Goal: Transaction & Acquisition: Purchase product/service

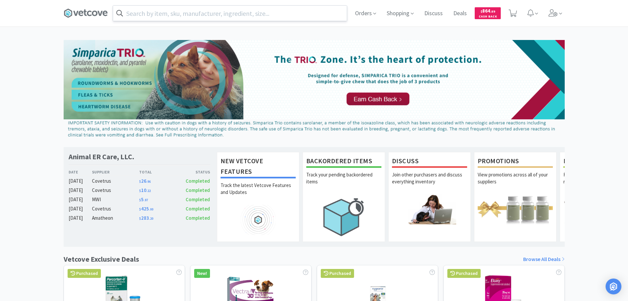
click at [182, 12] on input "text" at bounding box center [230, 13] width 234 height 15
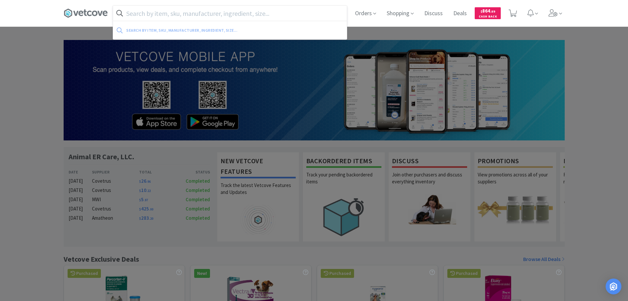
paste input "Hub loss x 13 draws x 0.1mL = 1.3mL, finishing in VetSnap [DATE]. AFP"
type input "Hub loss x 13 draws x 0.1mL = 1.3mL, finishing in VetSnap [DATE]. AFP"
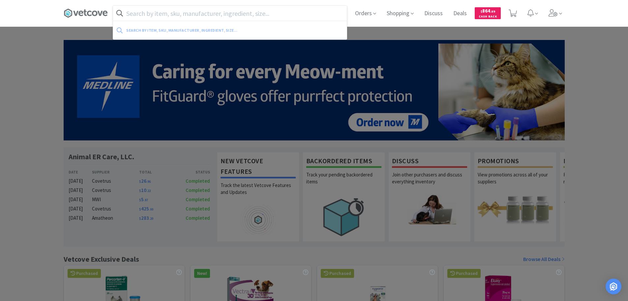
paste input "080661"
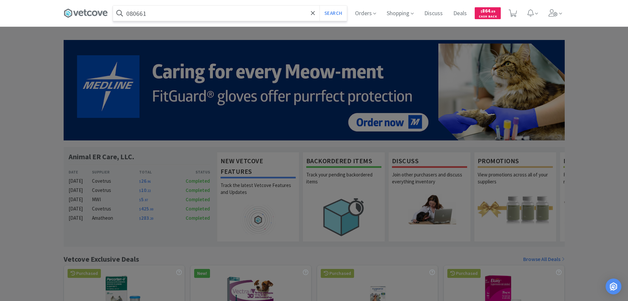
type input "080661"
click at [320, 6] on button "Search" at bounding box center [333, 13] width 27 height 15
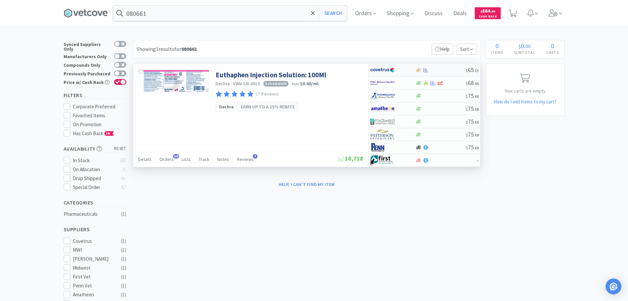
click at [453, 71] on div at bounding box center [441, 70] width 50 height 5
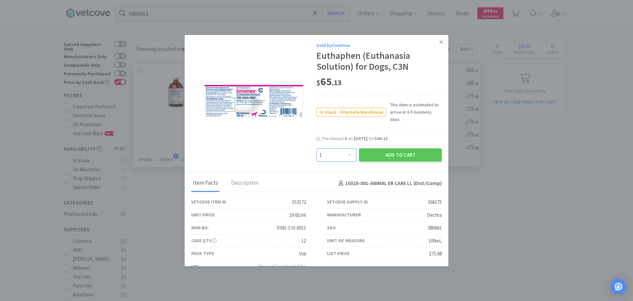
click at [338, 153] on select "Enter Quantity 1 2 3 4 5 6 7 8 9 10 11 12 13 14 15 16 17 18 19 20 Enter Quantity" at bounding box center [337, 154] width 40 height 13
select select "5"
click at [317, 148] on select "Enter Quantity 1 2 3 4 5 6 7 8 9 10 11 12 13 14 15 16 17 18 19 20 Enter Quantity" at bounding box center [337, 154] width 40 height 13
click at [400, 148] on button "Add to Cart" at bounding box center [400, 154] width 83 height 13
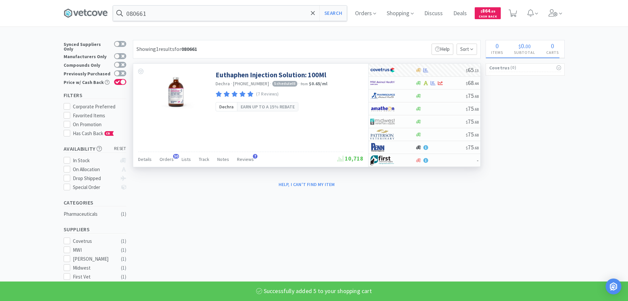
select select "5"
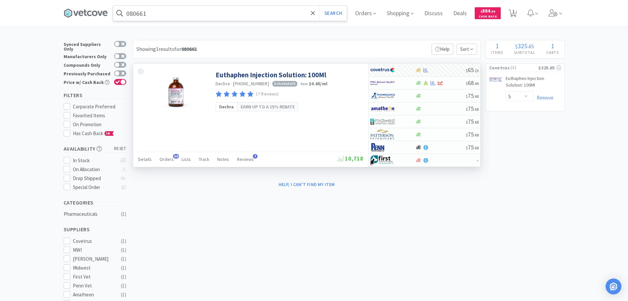
click at [199, 10] on input "080661" at bounding box center [230, 13] width 234 height 15
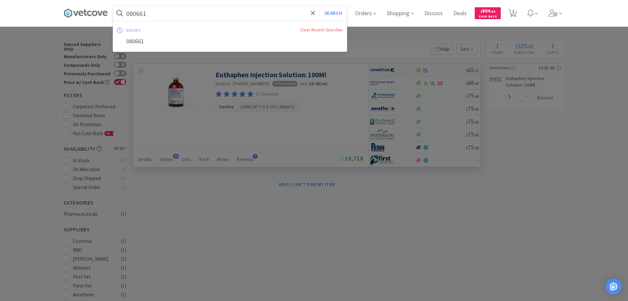
paste input "29088"
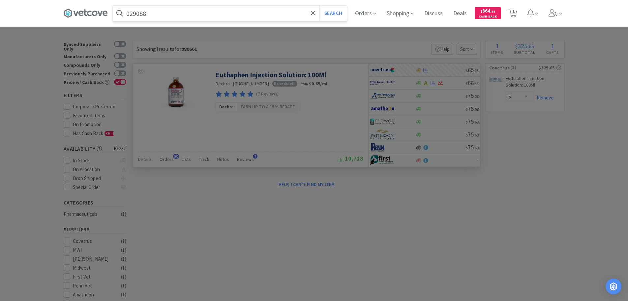
type input "029088"
click at [320, 6] on button "Search" at bounding box center [333, 13] width 27 height 15
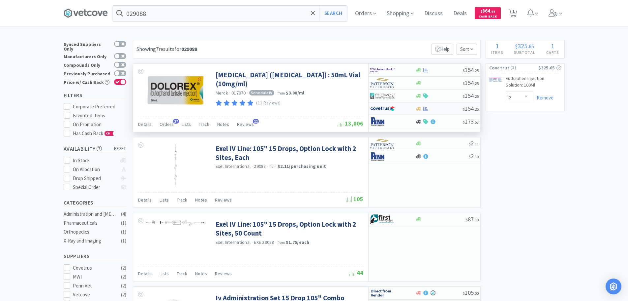
click at [448, 109] on div at bounding box center [440, 108] width 48 height 5
select select "1"
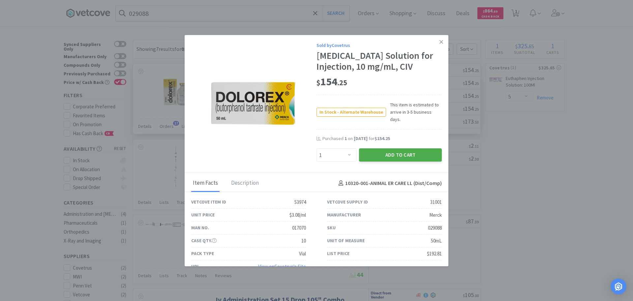
click at [410, 150] on button "Add to Cart" at bounding box center [400, 154] width 83 height 13
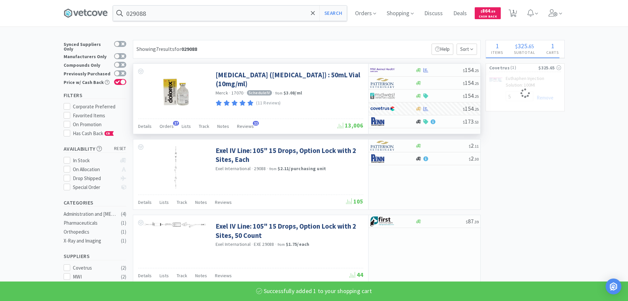
select select "1"
select select "5"
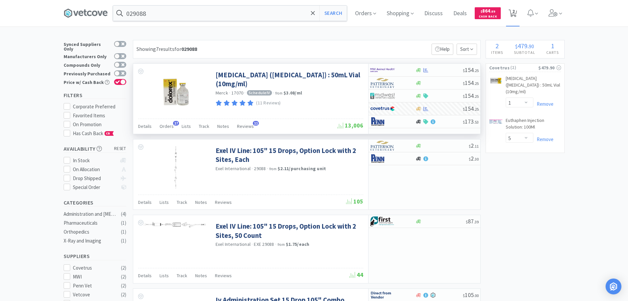
click at [515, 13] on span "2" at bounding box center [514, 11] width 2 height 26
select select "1"
select select "5"
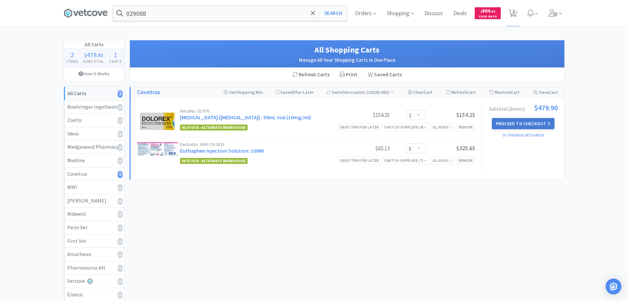
click at [533, 128] on button "Proceed to Checkout" at bounding box center [523, 123] width 63 height 11
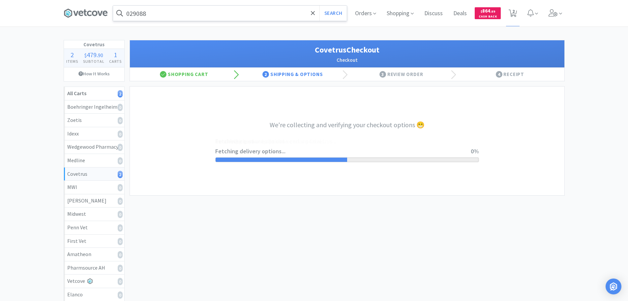
select select "ACCOUNT"
select select "cvt-standard-net"
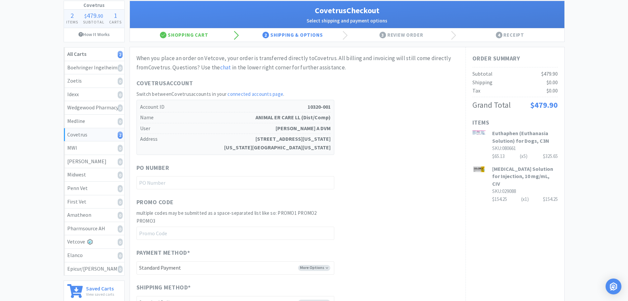
scroll to position [99, 0]
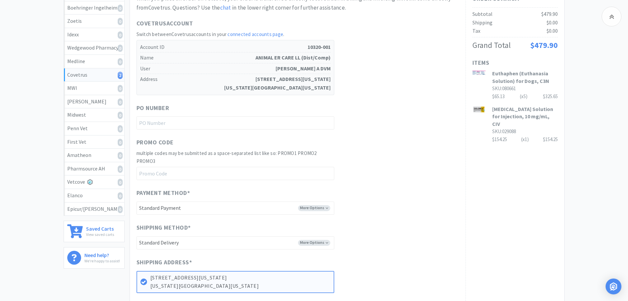
click at [242, 112] on div "PO Number" at bounding box center [236, 109] width 198 height 12
click at [240, 119] on input "text" at bounding box center [236, 122] width 198 height 13
paste input "1145198"
type input "1145198"
click at [404, 117] on div "PO Number 1145198" at bounding box center [298, 116] width 323 height 26
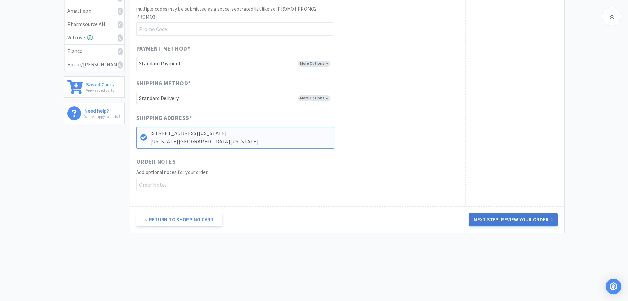
click at [511, 221] on button "Next Step: Review Your Order" at bounding box center [513, 219] width 88 height 13
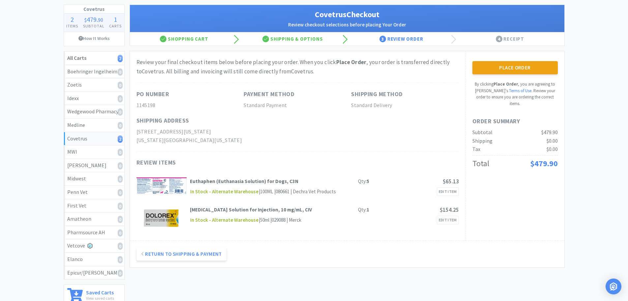
scroll to position [66, 0]
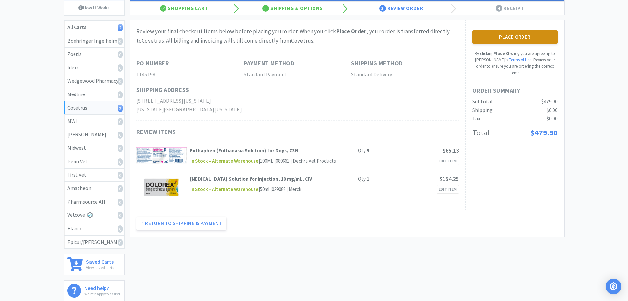
click at [513, 35] on button "Place Order" at bounding box center [515, 36] width 85 height 13
